Goal: Task Accomplishment & Management: Manage account settings

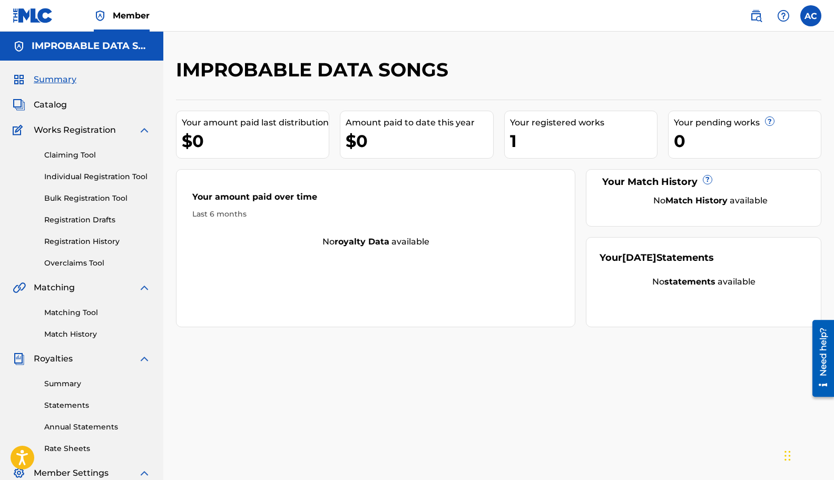
click at [808, 14] on label at bounding box center [810, 15] width 21 height 21
click at [810, 16] on input "AC [PERSON_NAME] [PERSON_NAME][EMAIL_ADDRESS][DOMAIN_NAME] Notification Prefere…" at bounding box center [810, 16] width 0 height 0
click at [709, 147] on p "Log out" at bounding box center [708, 148] width 25 height 9
click at [810, 16] on input "AC [PERSON_NAME] [PERSON_NAME][EMAIL_ADDRESS][DOMAIN_NAME] Notification Prefere…" at bounding box center [810, 16] width 0 height 0
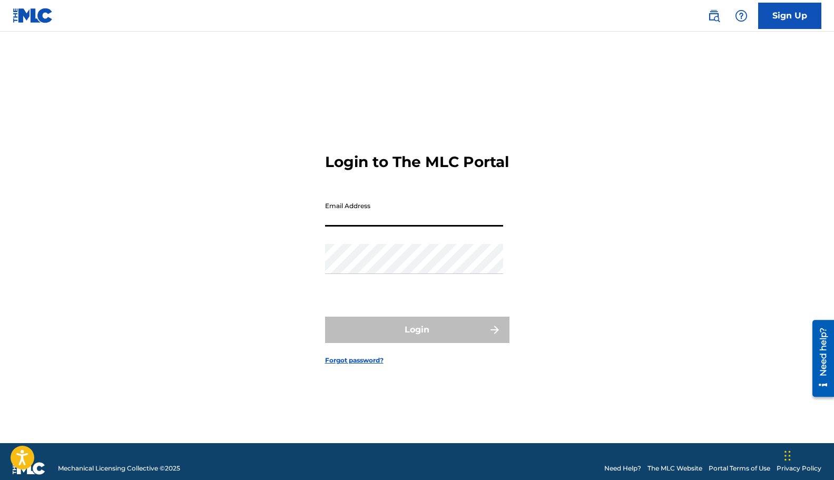
click at [379, 222] on input "Email Address" at bounding box center [414, 211] width 178 height 30
type input "[EMAIL_ADDRESS][DOMAIN_NAME]"
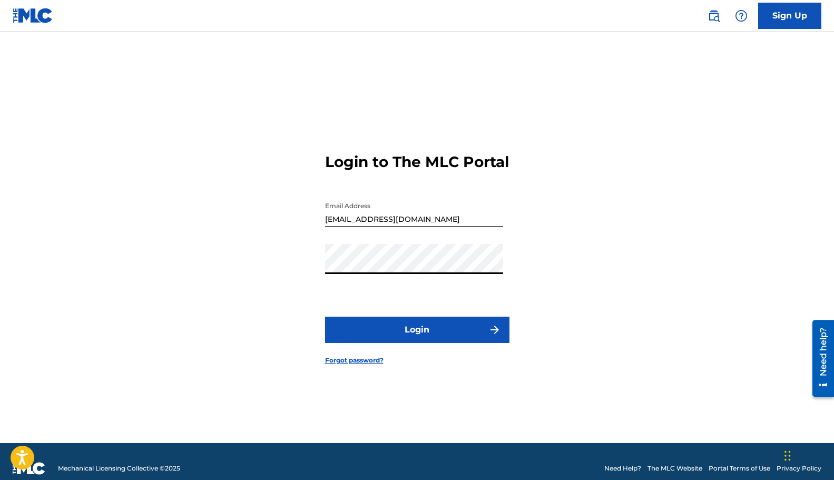
click at [325, 316] on button "Login" at bounding box center [417, 329] width 184 height 26
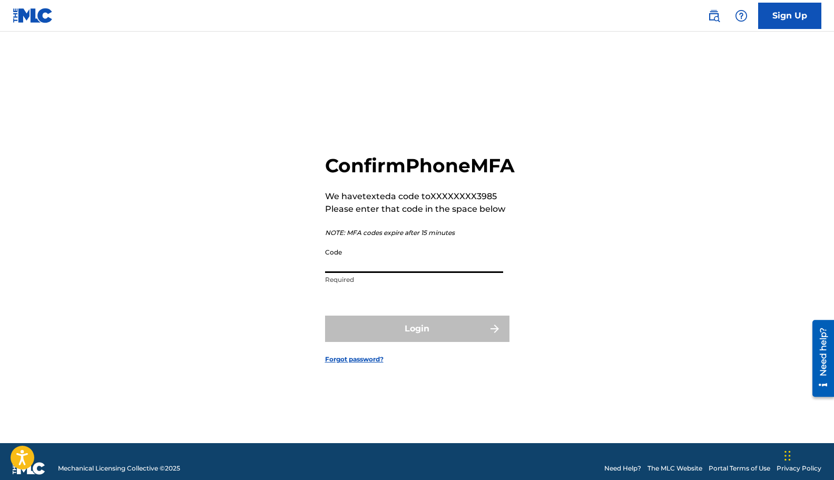
click at [340, 271] on input "Code" at bounding box center [414, 258] width 178 height 30
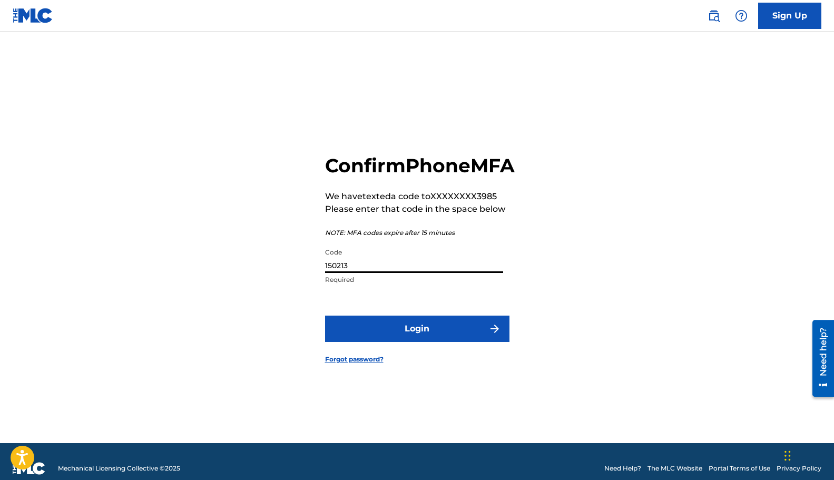
type input "150213"
click at [359, 338] on button "Login" at bounding box center [417, 328] width 184 height 26
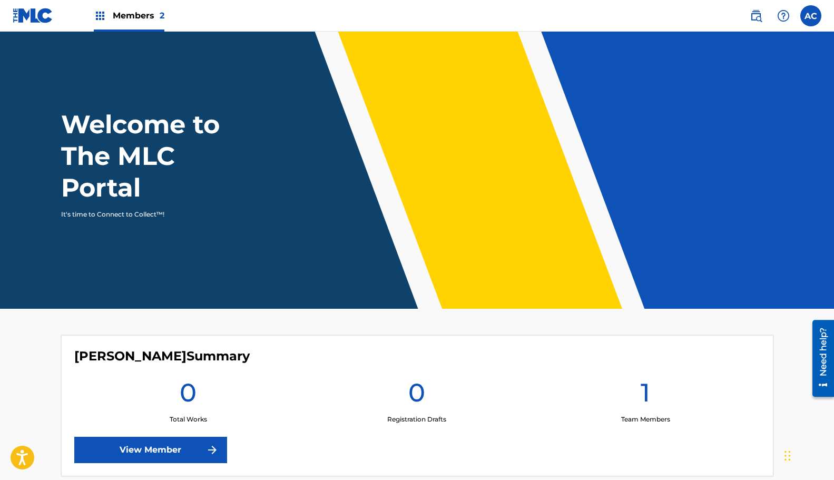
scroll to position [213, 0]
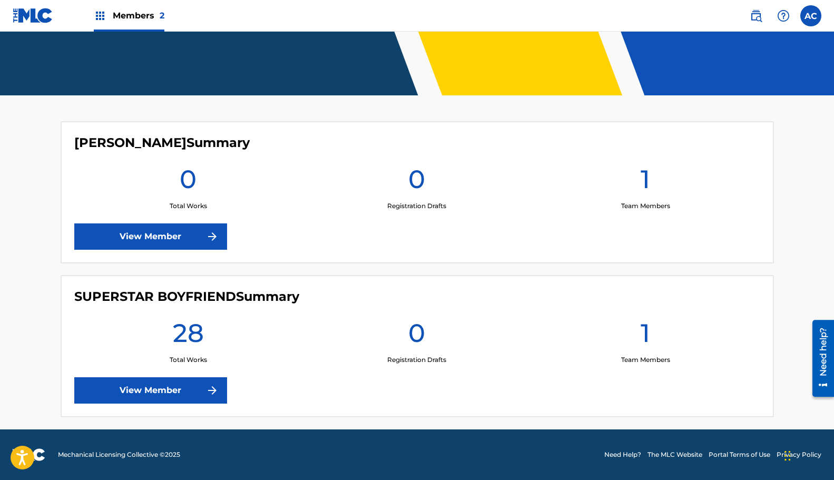
click at [163, 396] on link "View Member" at bounding box center [150, 390] width 153 height 26
